Goal: Complete application form: Complete application form

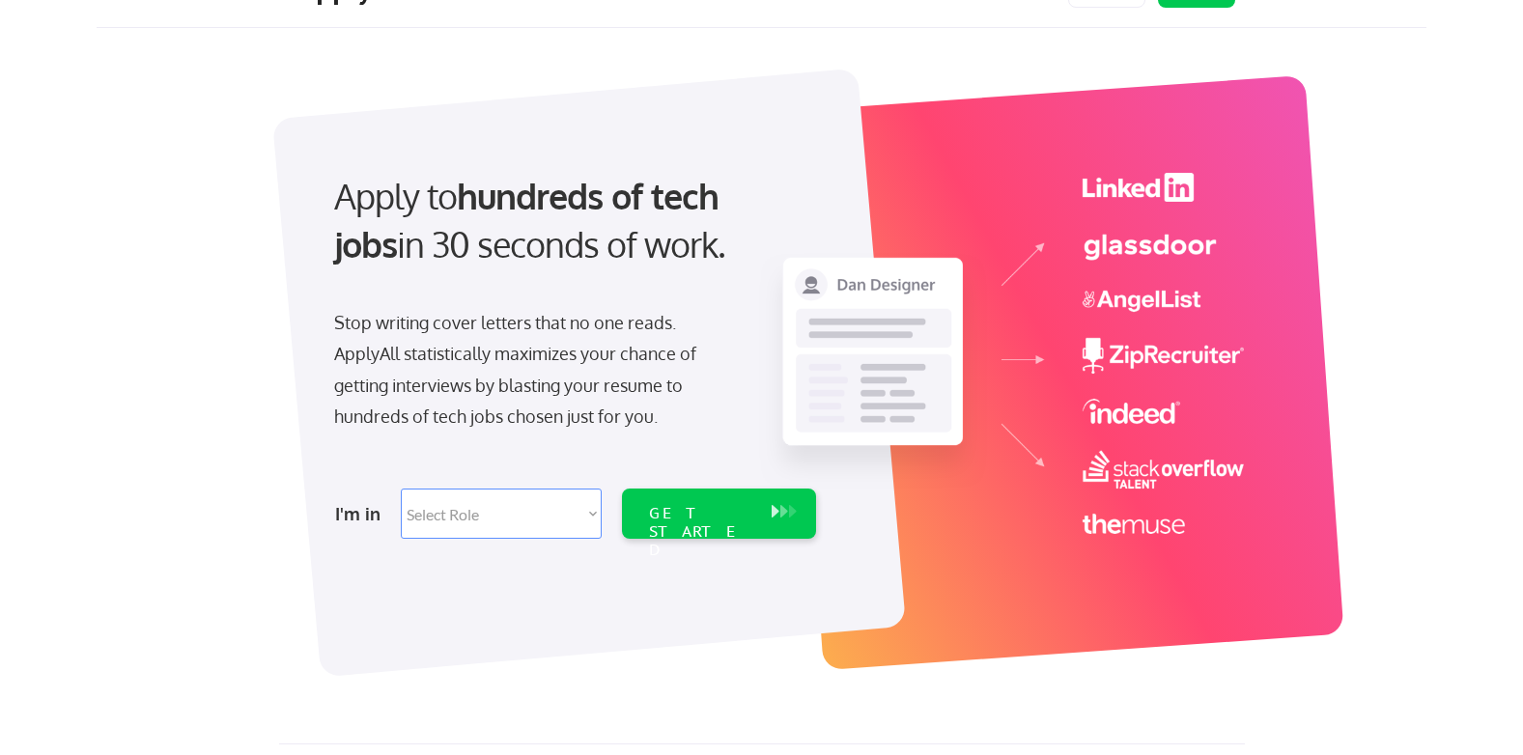
scroll to position [97, 0]
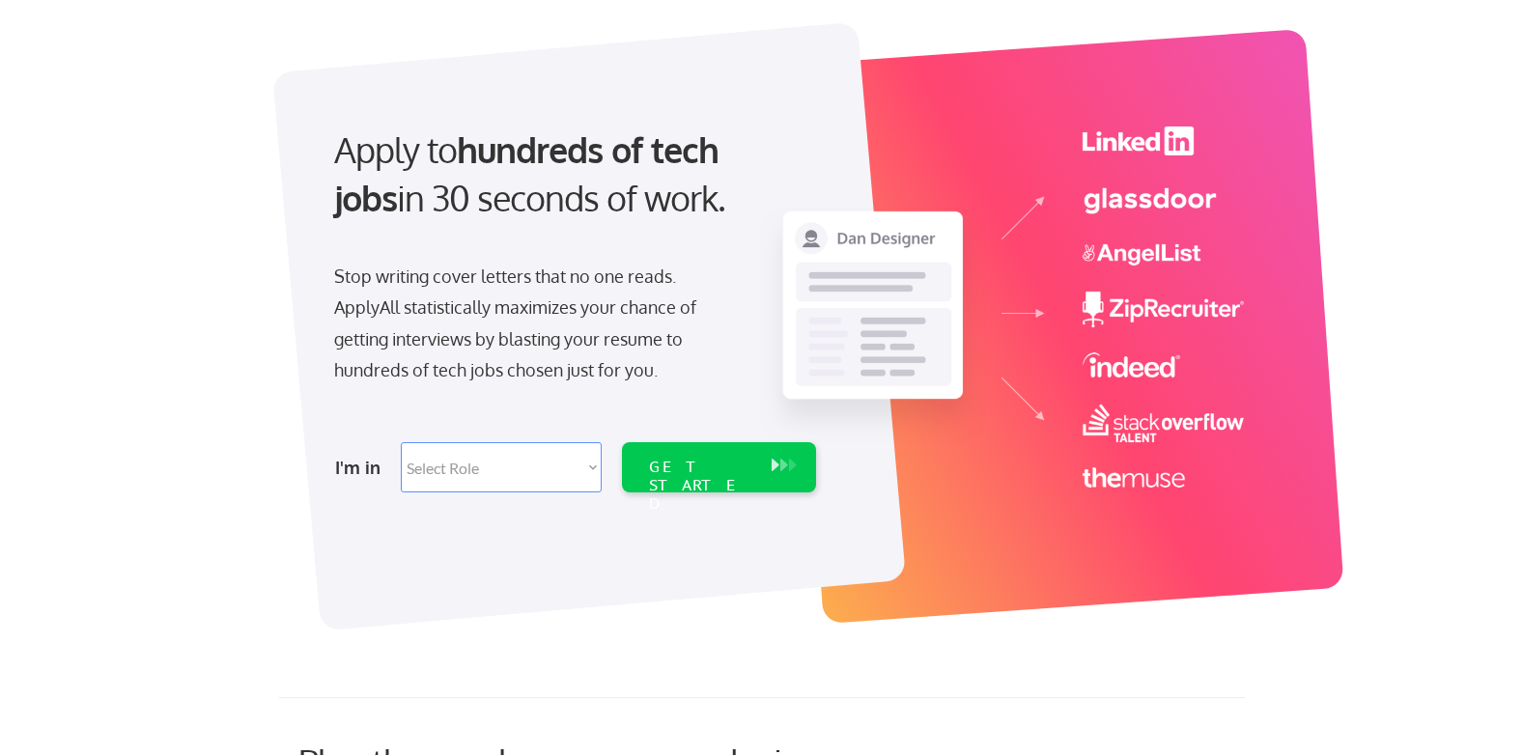
click at [503, 462] on select "Select Role Software Engineering Product Management Customer Success Sales UI/U…" at bounding box center [501, 467] width 201 height 50
select select ""hr_recruiting""
click at [401, 442] on select "Select Role Software Engineering Product Management Customer Success Sales UI/U…" at bounding box center [501, 467] width 201 height 50
select select ""hr_recruiting""
click at [710, 473] on div "GET STARTED" at bounding box center [700, 486] width 103 height 56
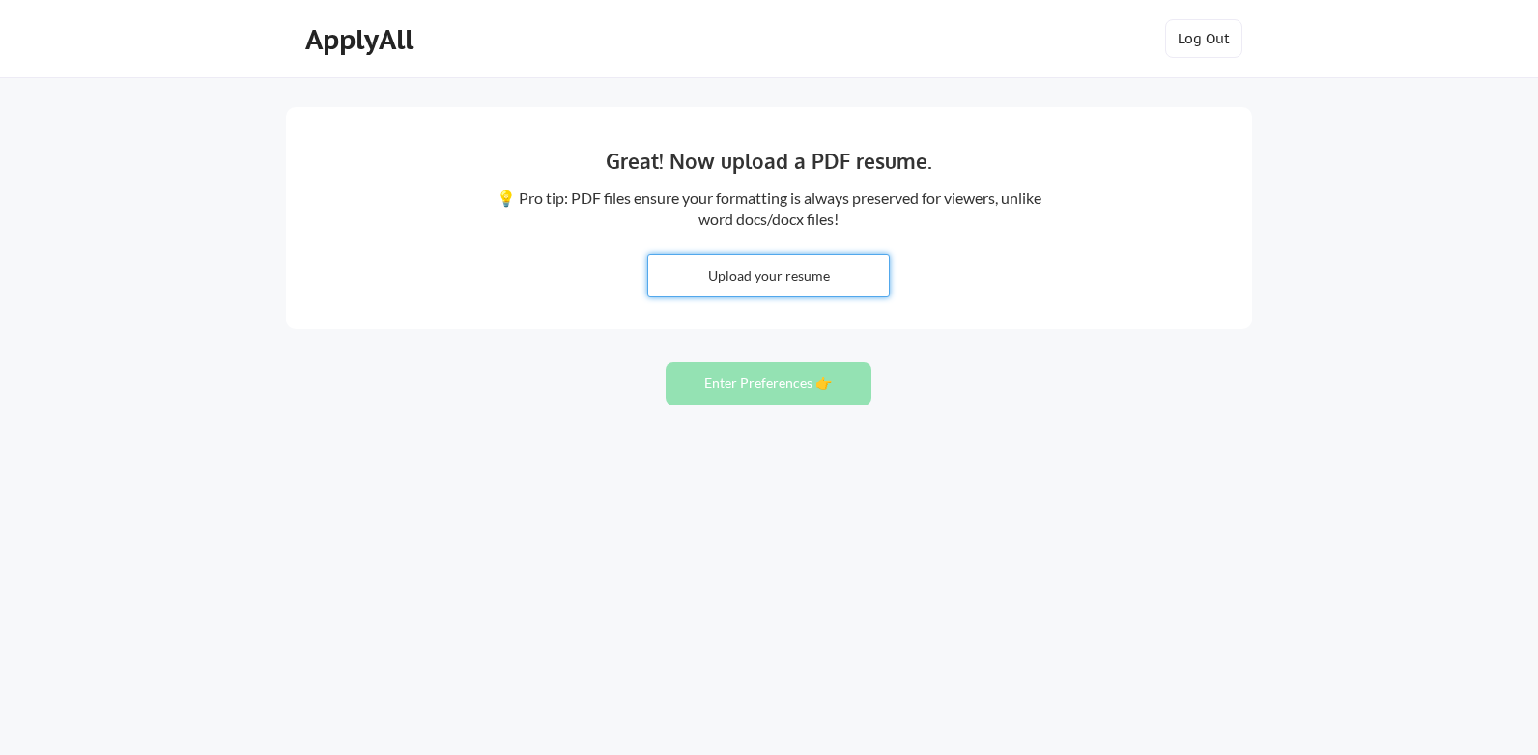
click at [741, 269] on input "file" at bounding box center [768, 276] width 240 height 42
click at [765, 271] on input "file" at bounding box center [768, 276] width 240 height 42
type input "C:\fakepath\Akhilreddy_Resume_USRecruiter.docx"
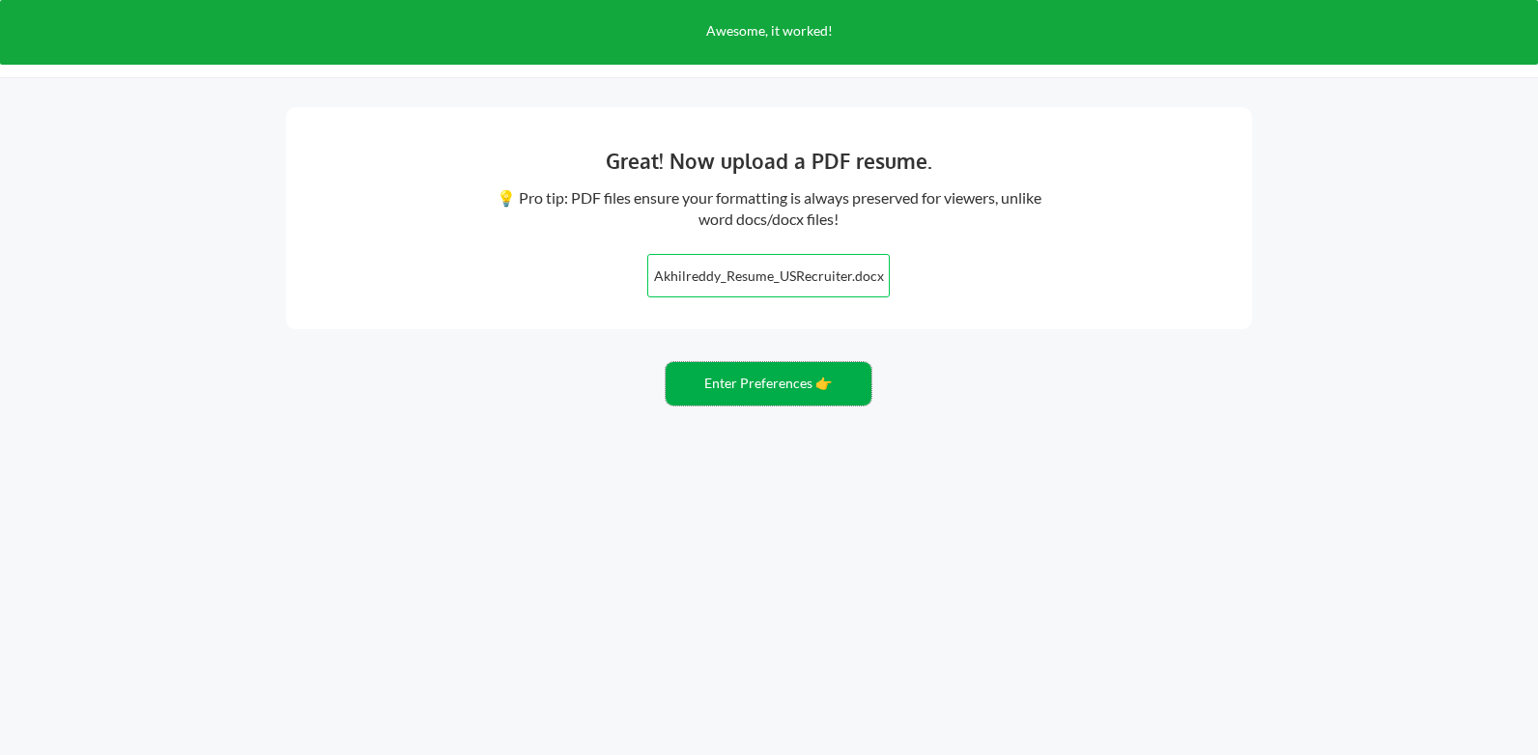
click at [774, 387] on button "Enter Preferences 👉" at bounding box center [768, 383] width 206 height 43
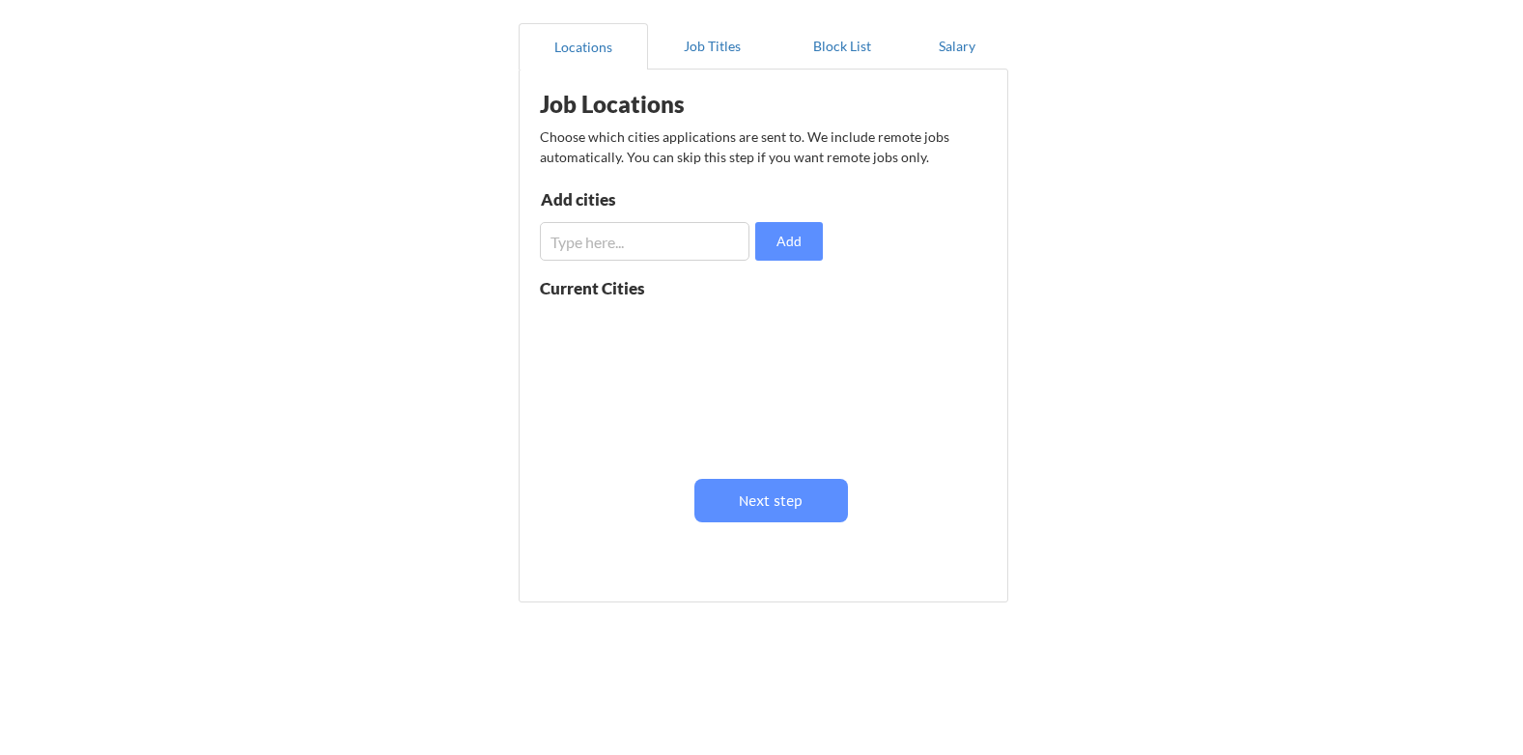
scroll to position [191, 0]
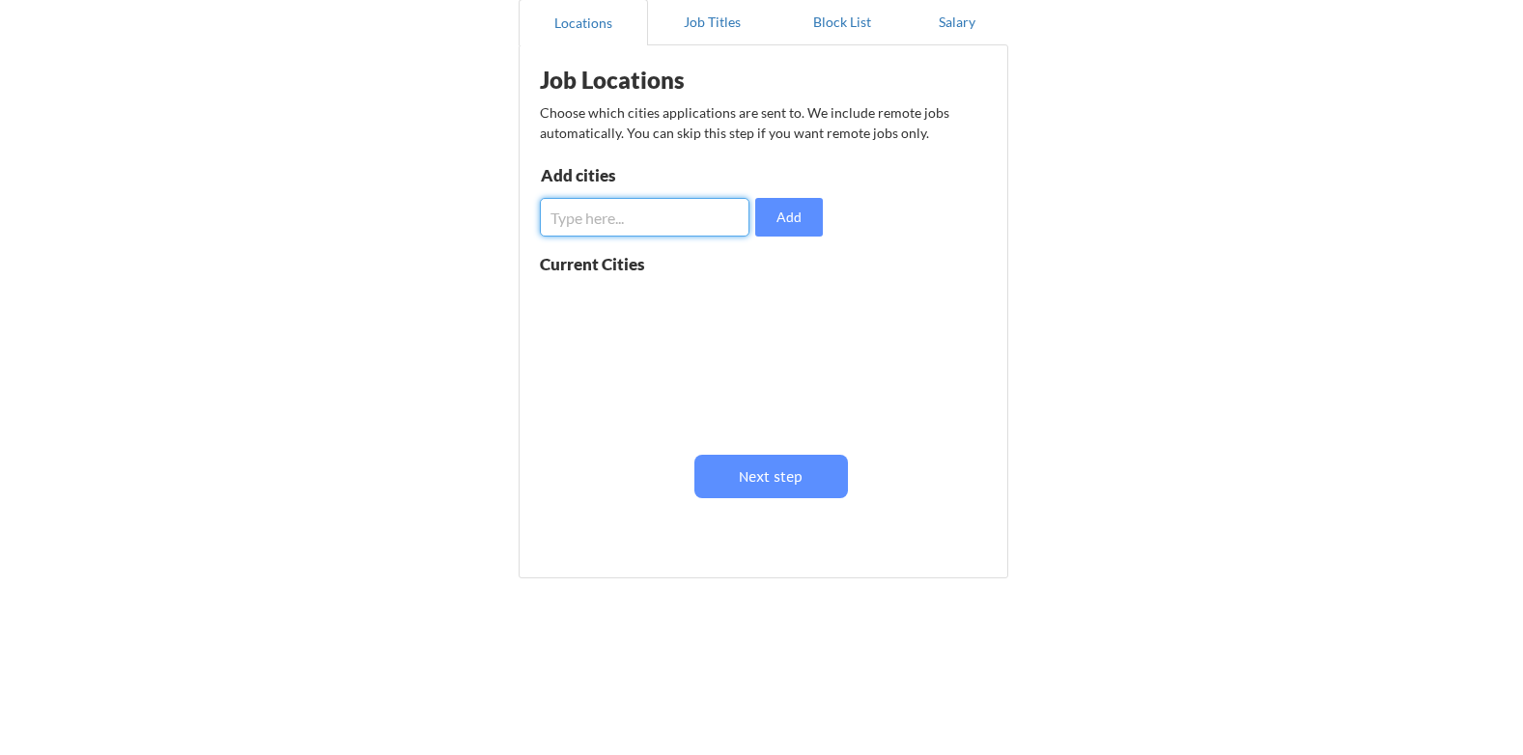
click at [606, 218] on input "input" at bounding box center [645, 217] width 210 height 39
drag, startPoint x: 606, startPoint y: 218, endPoint x: 485, endPoint y: 220, distance: 120.7
click at [485, 220] on div "Almost there! Locations Job Titles Block List Salary Job Locations Choose which…" at bounding box center [761, 282] width 1523 height 947
type input "hyderabad"
click at [785, 222] on button "Add" at bounding box center [789, 217] width 68 height 39
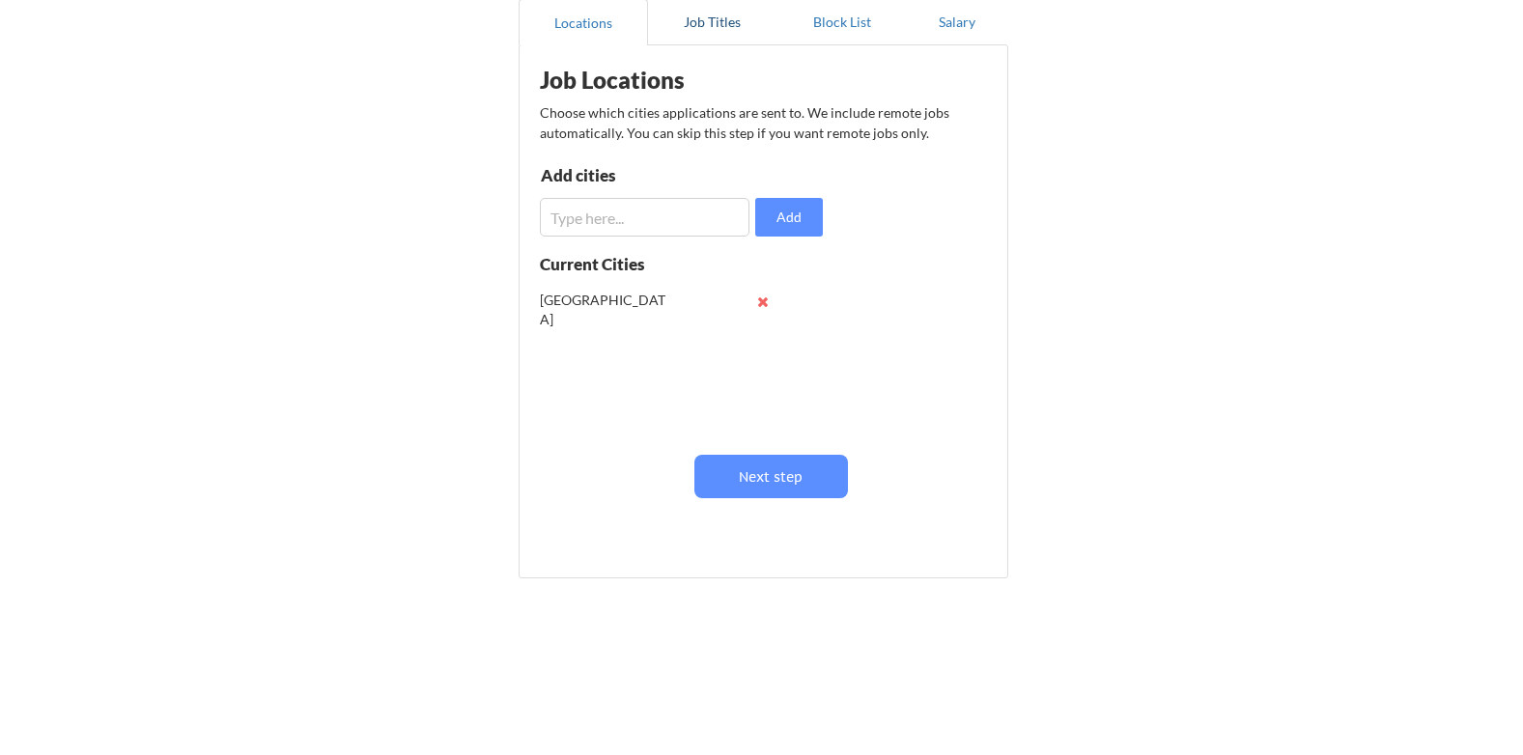
click at [708, 18] on button "Job Titles" at bounding box center [712, 22] width 129 height 46
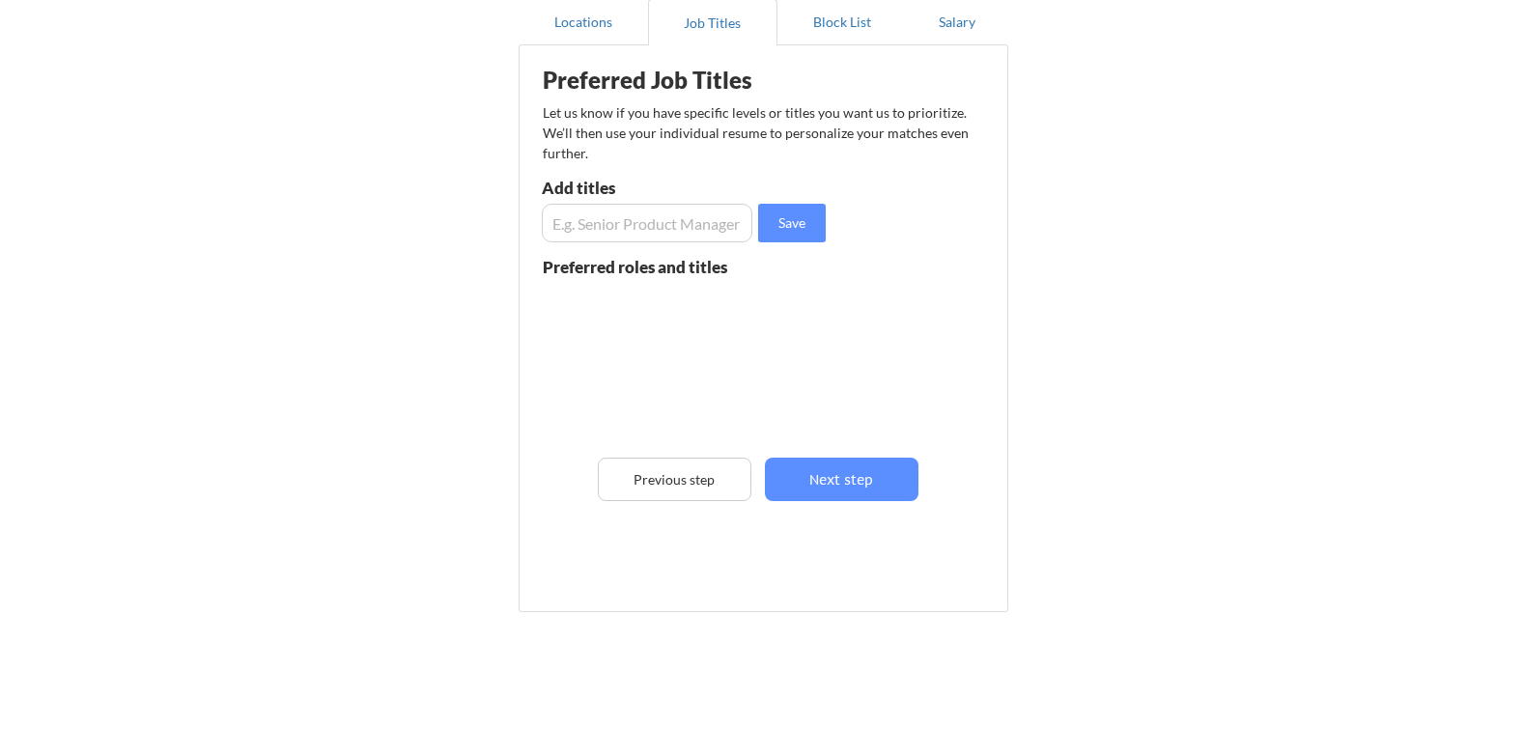
click at [622, 231] on input "input" at bounding box center [647, 223] width 211 height 39
type input "US IT Recruiter"
click at [782, 218] on button "Save" at bounding box center [792, 223] width 68 height 39
click at [950, 33] on button "Salary" at bounding box center [957, 22] width 101 height 46
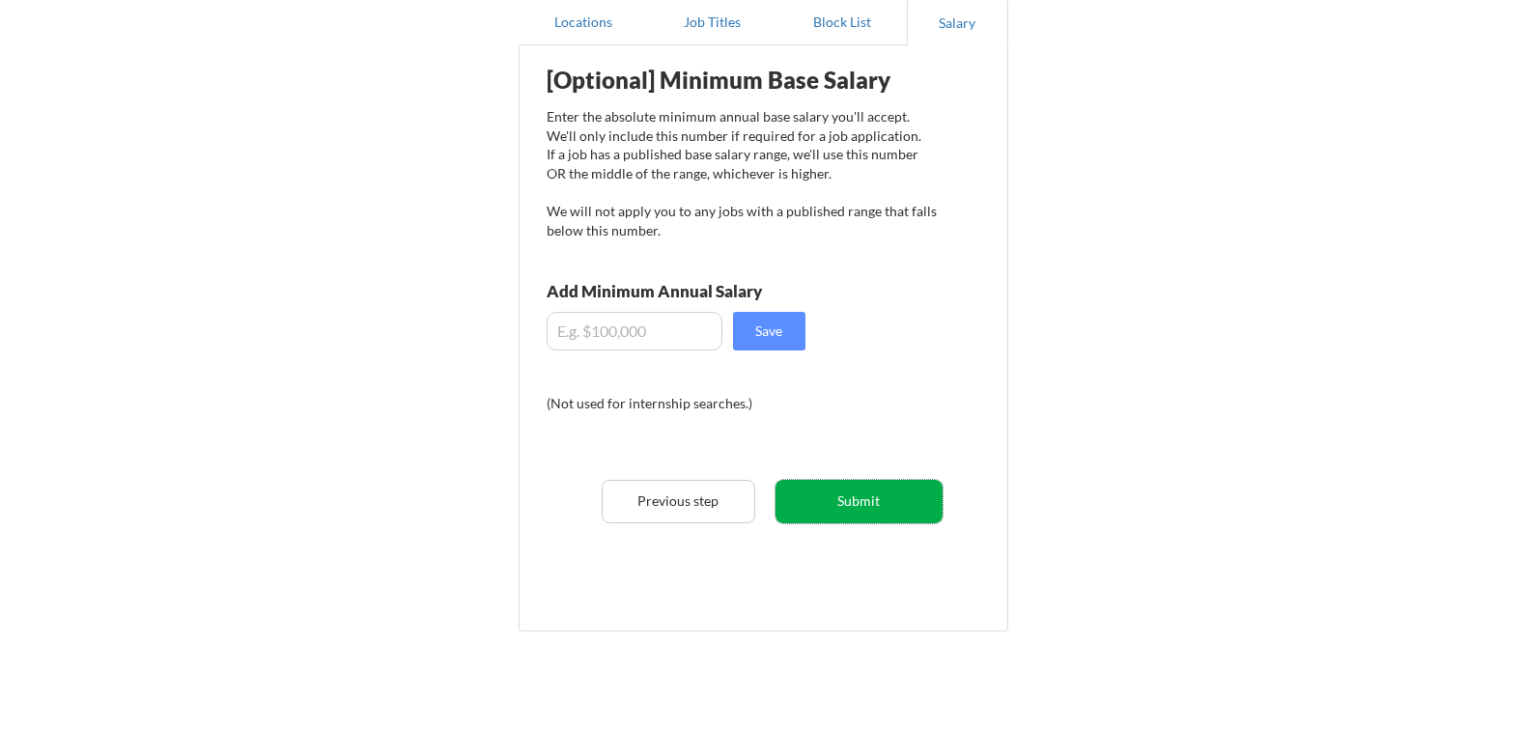
click at [830, 497] on button "Submit" at bounding box center [859, 501] width 167 height 43
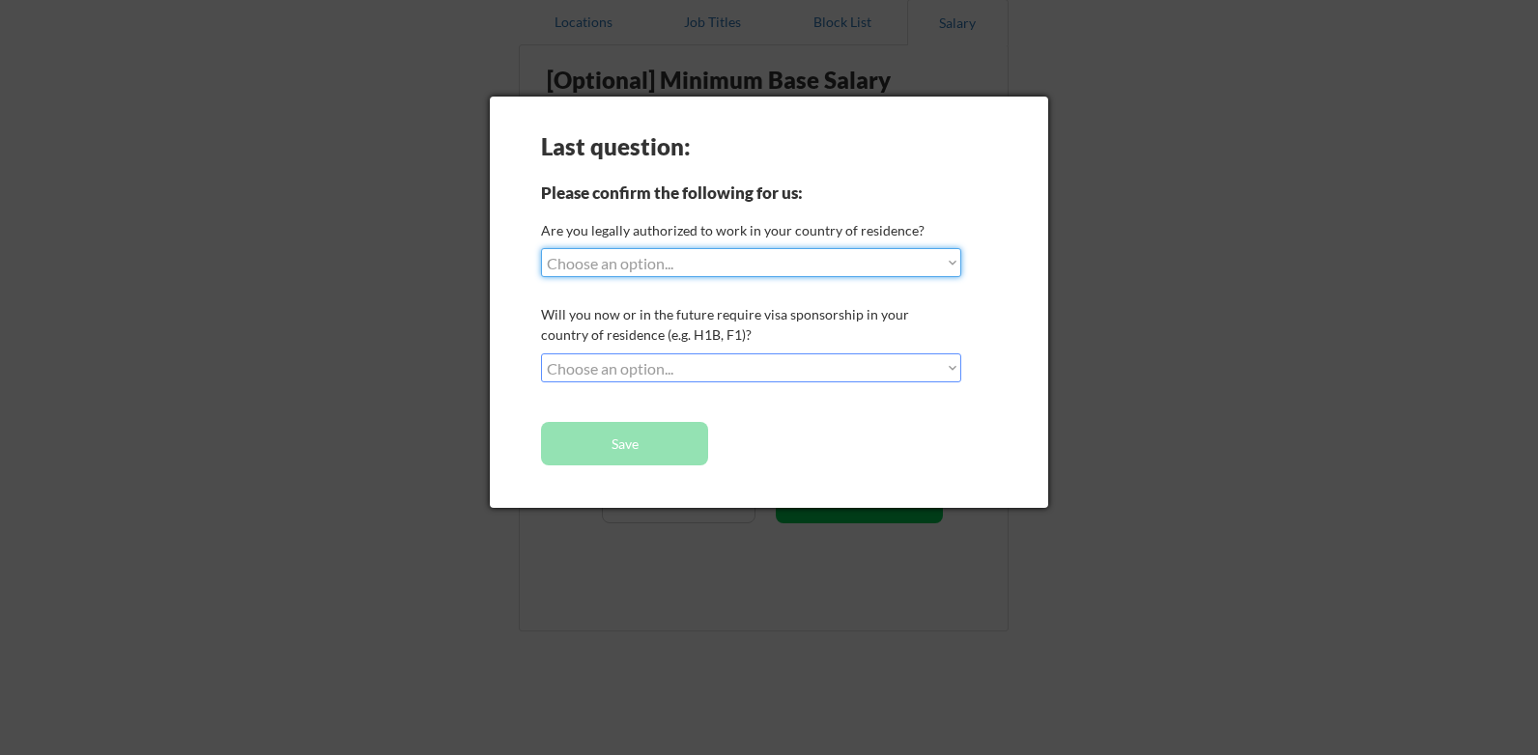
click at [682, 266] on select "Choose an option... Yes, I am a US Citizen Yes, I am a Canadian Citizen Yes, I …" at bounding box center [751, 262] width 420 height 29
click at [630, 55] on div at bounding box center [769, 377] width 1538 height 755
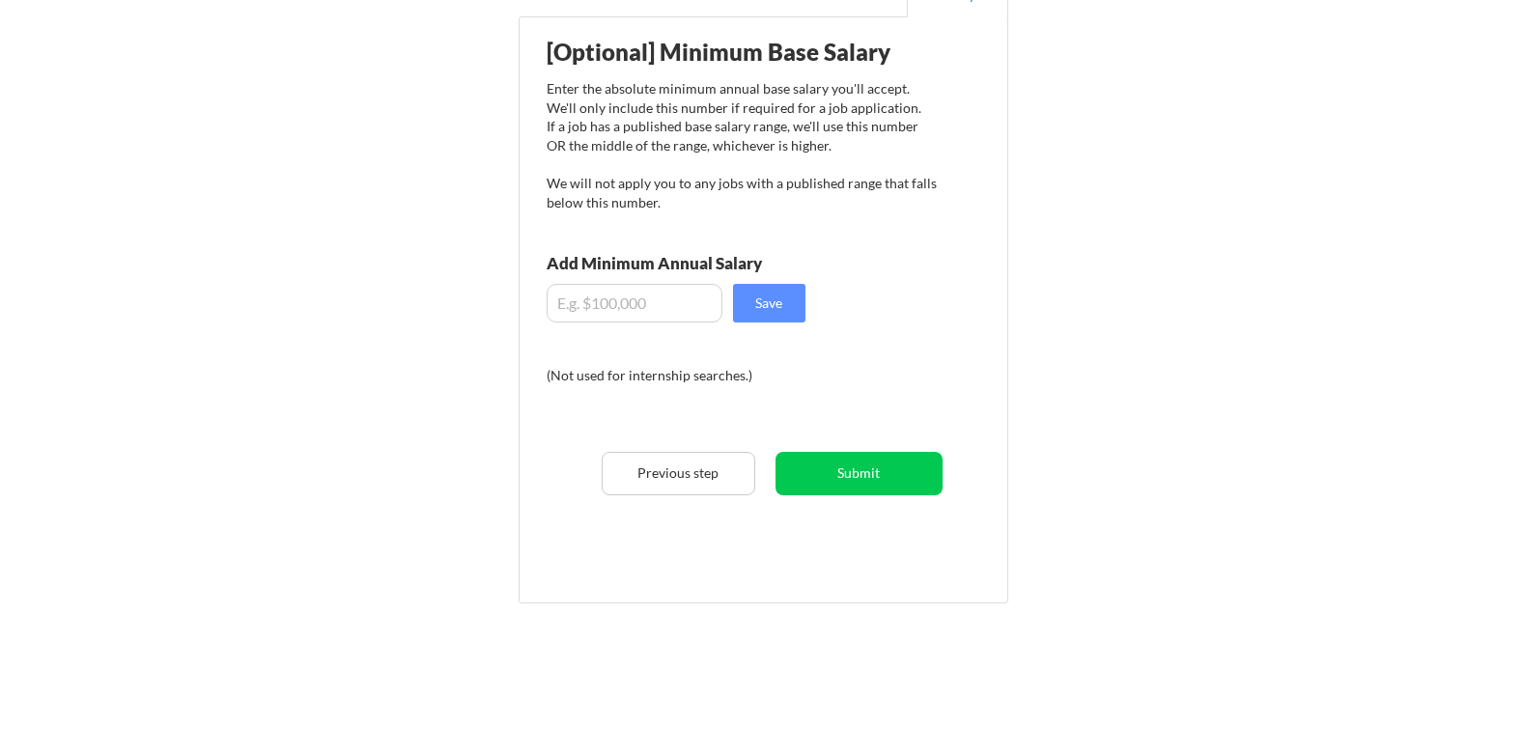
scroll to position [244, 0]
